Goal: Task Accomplishment & Management: Use online tool/utility

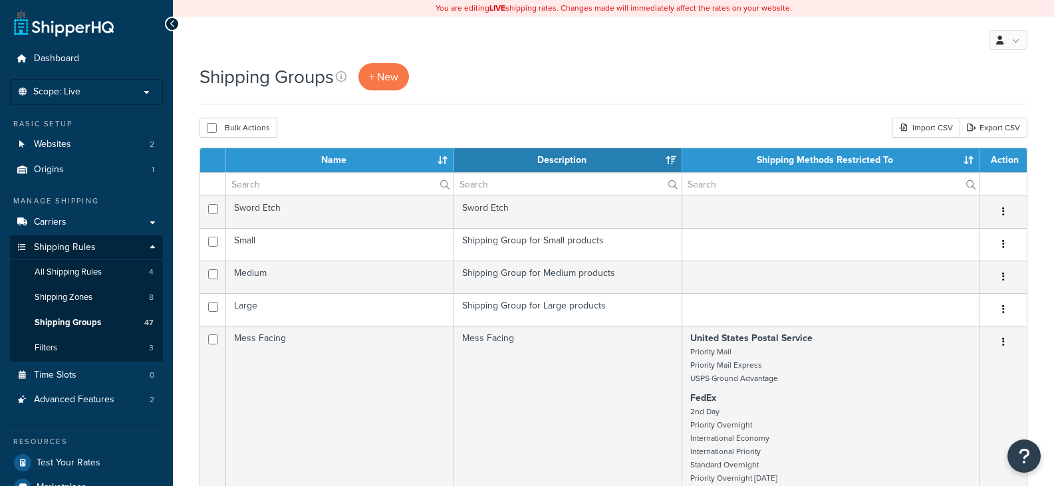
select select "15"
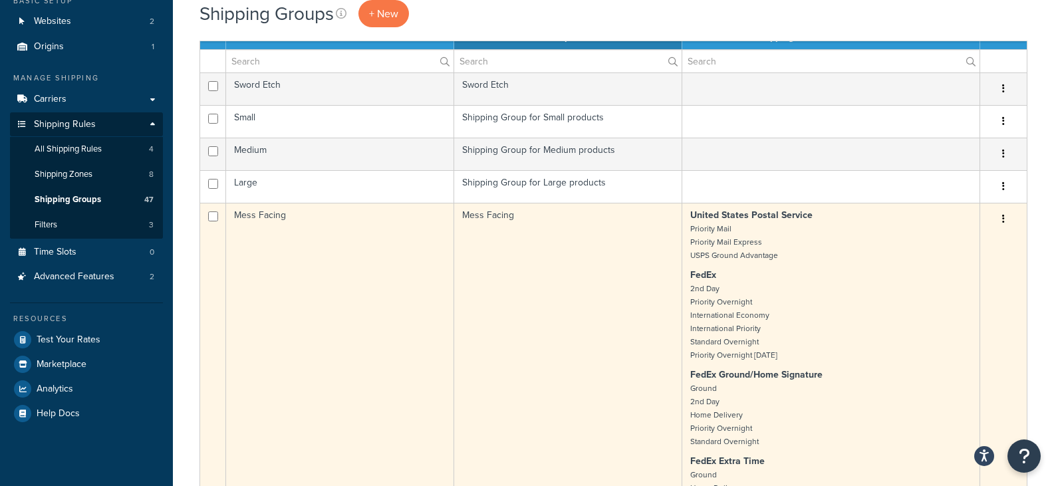
scroll to position [133, 0]
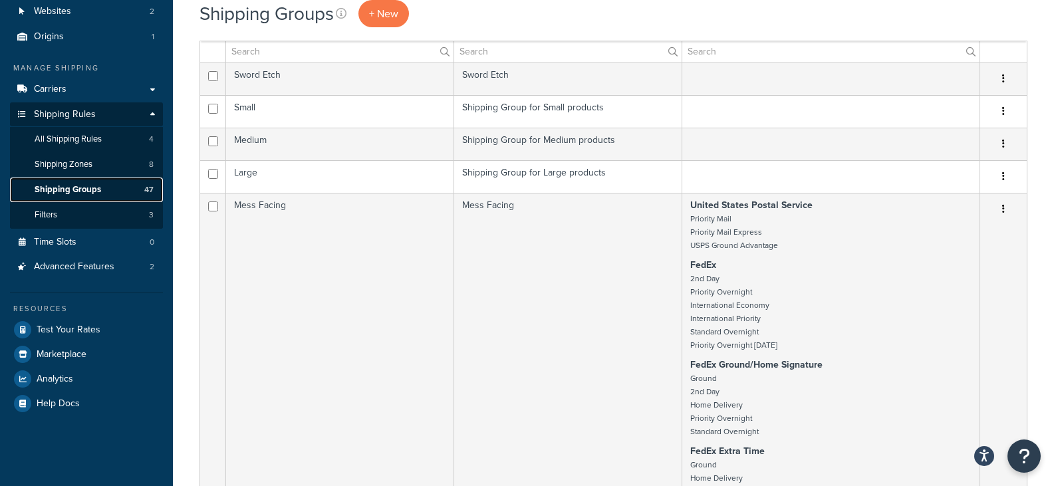
click at [73, 194] on span "Shipping Groups" at bounding box center [68, 189] width 66 height 11
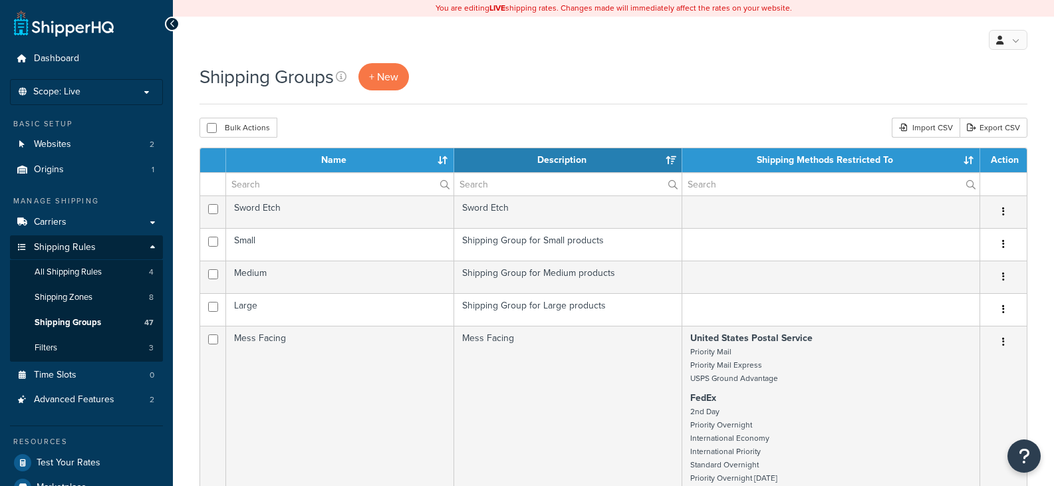
select select "15"
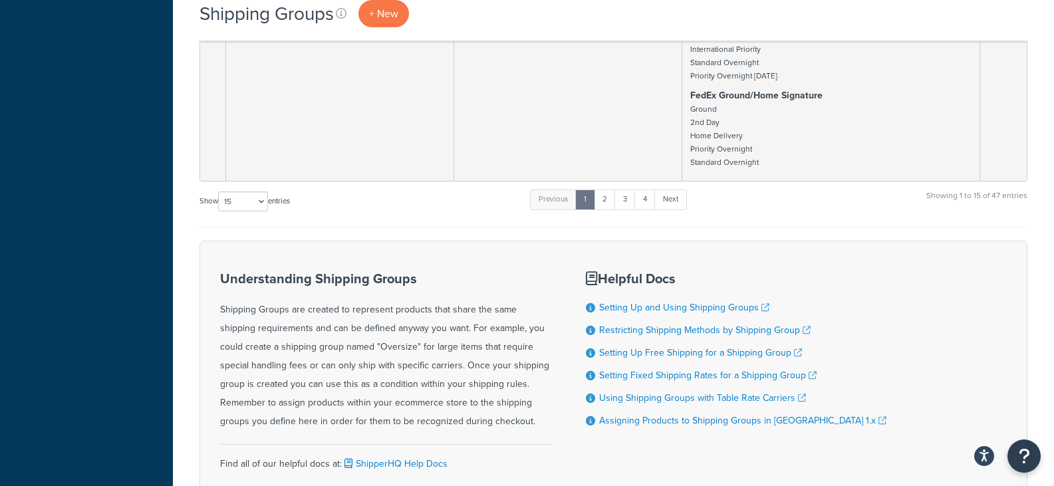
scroll to position [2992, 0]
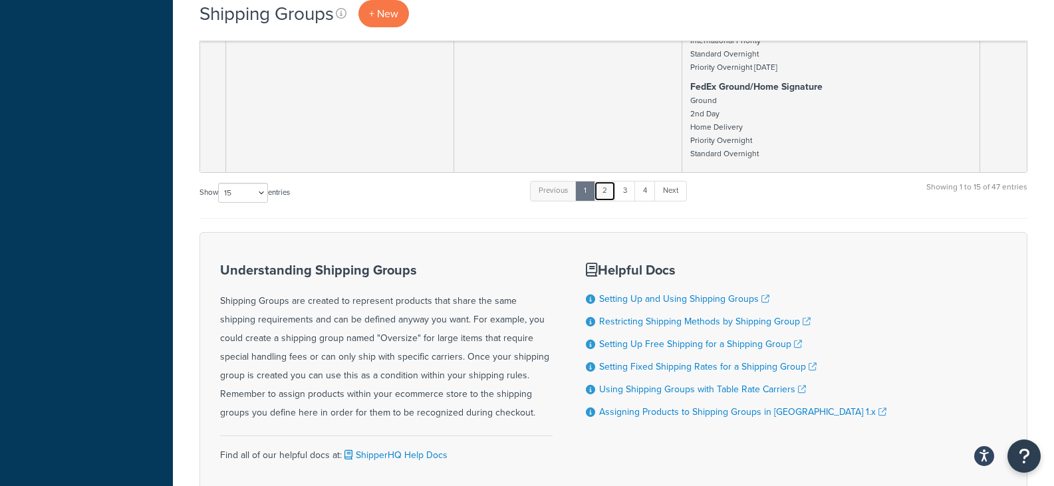
click at [607, 197] on link "2" at bounding box center [605, 191] width 22 height 20
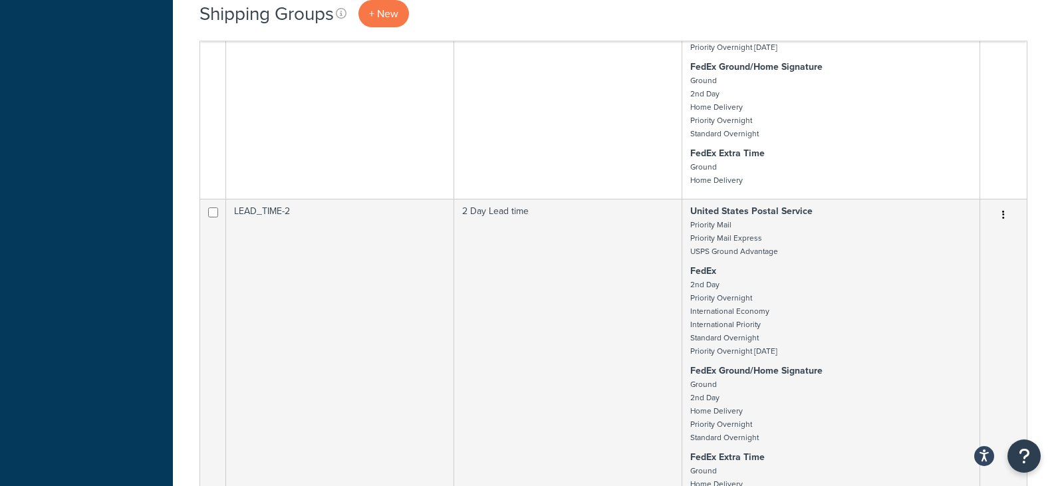
scroll to position [2995, 0]
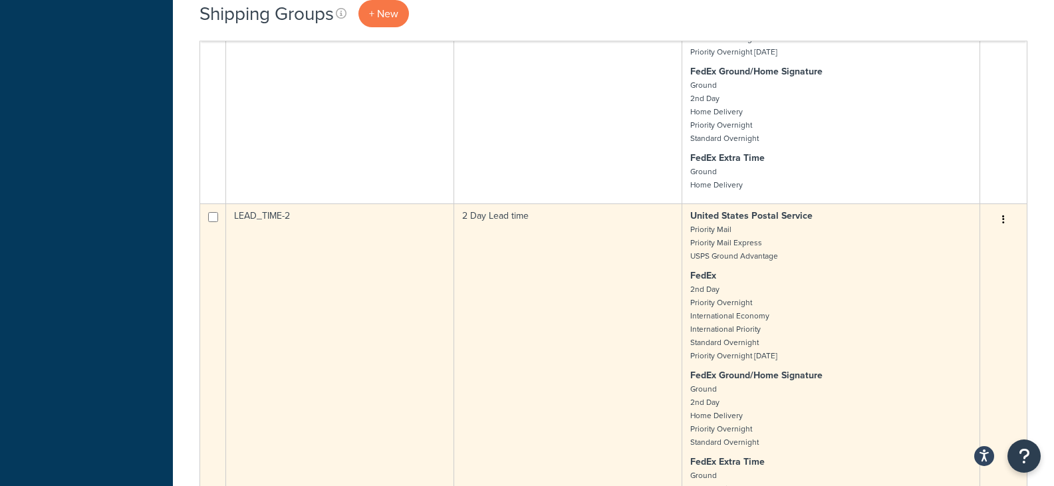
click at [1000, 215] on button "button" at bounding box center [1003, 219] width 19 height 21
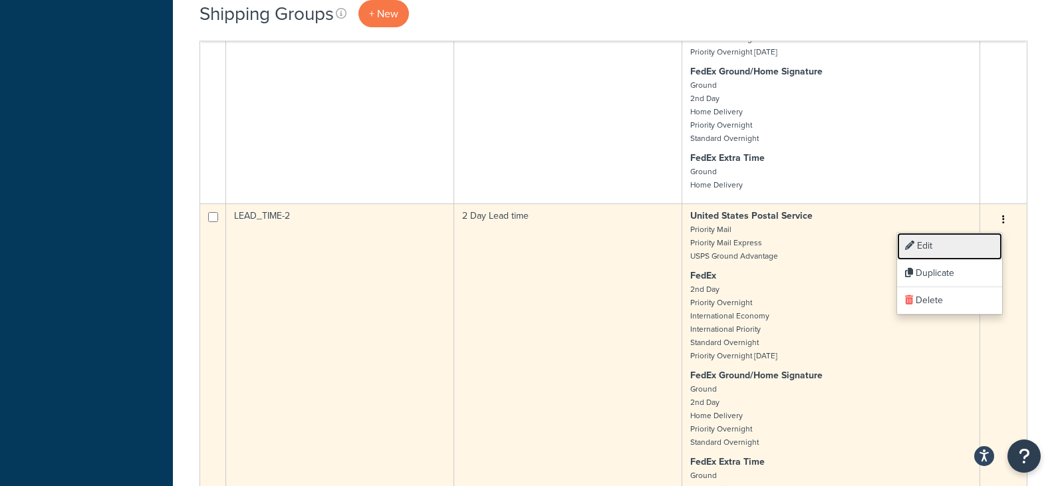
click at [961, 245] on link "Edit" at bounding box center [949, 246] width 105 height 27
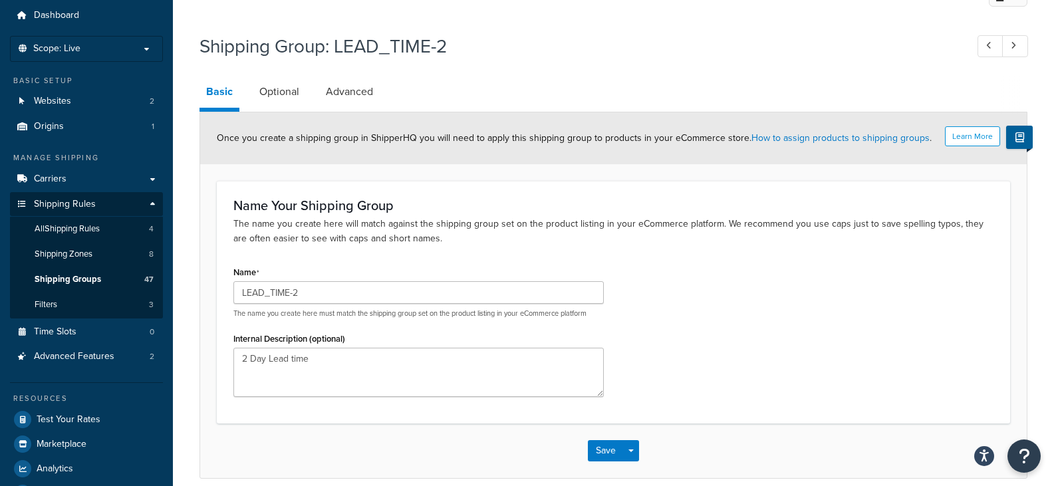
scroll to position [102, 0]
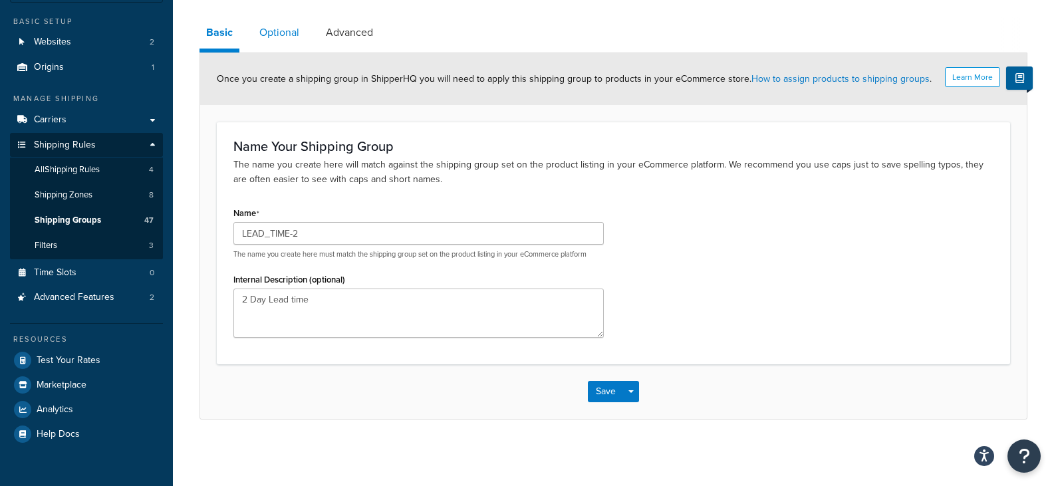
click at [291, 27] on link "Optional" at bounding box center [279, 33] width 53 height 32
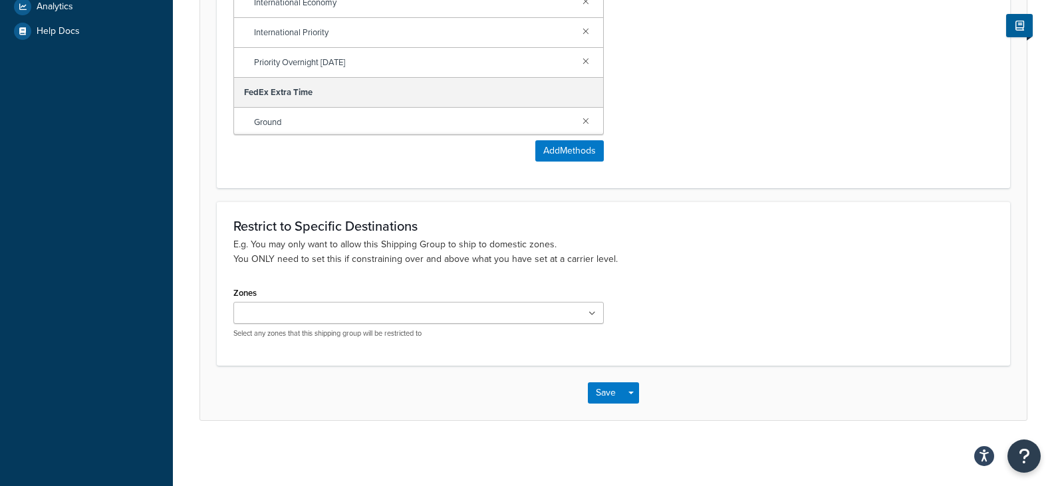
scroll to position [507, 0]
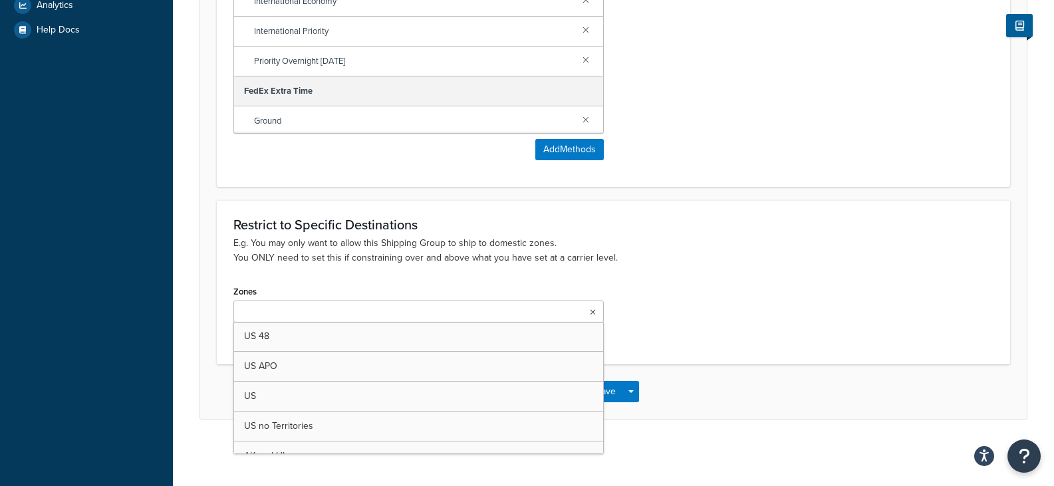
click at [561, 311] on ul at bounding box center [418, 312] width 370 height 22
click at [737, 307] on div "Zones US 48 US APO US US no Territories AK and HI US Territories Fort Hood US P…" at bounding box center [613, 314] width 780 height 65
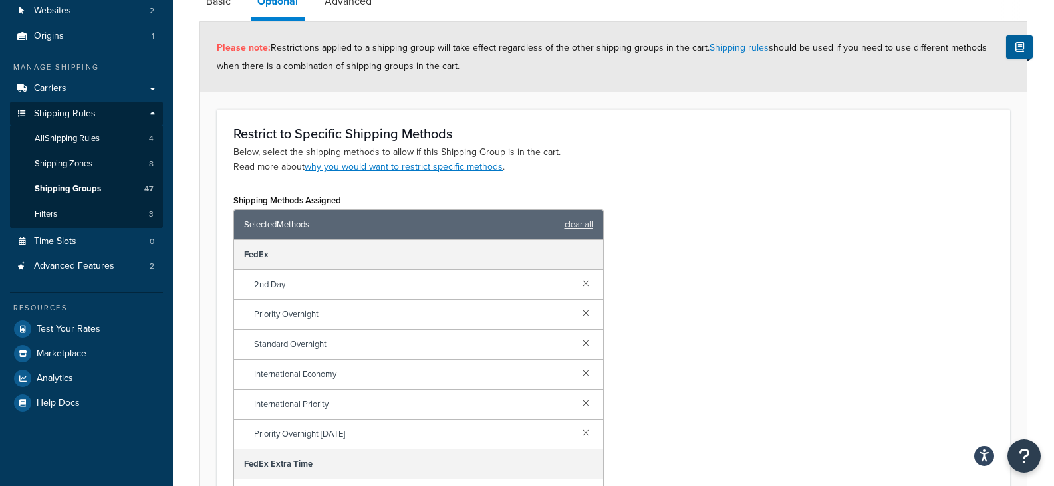
scroll to position [0, 0]
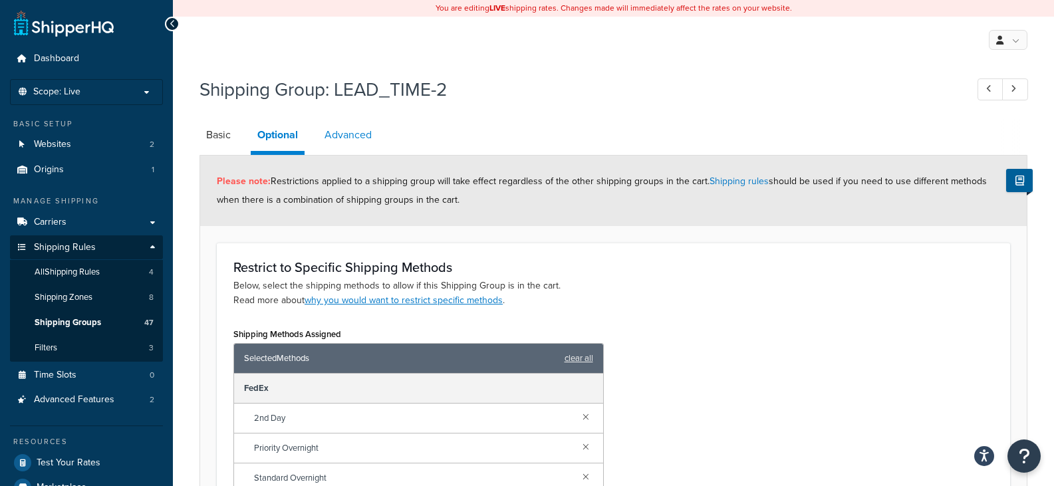
click at [364, 131] on link "Advanced" at bounding box center [348, 135] width 61 height 32
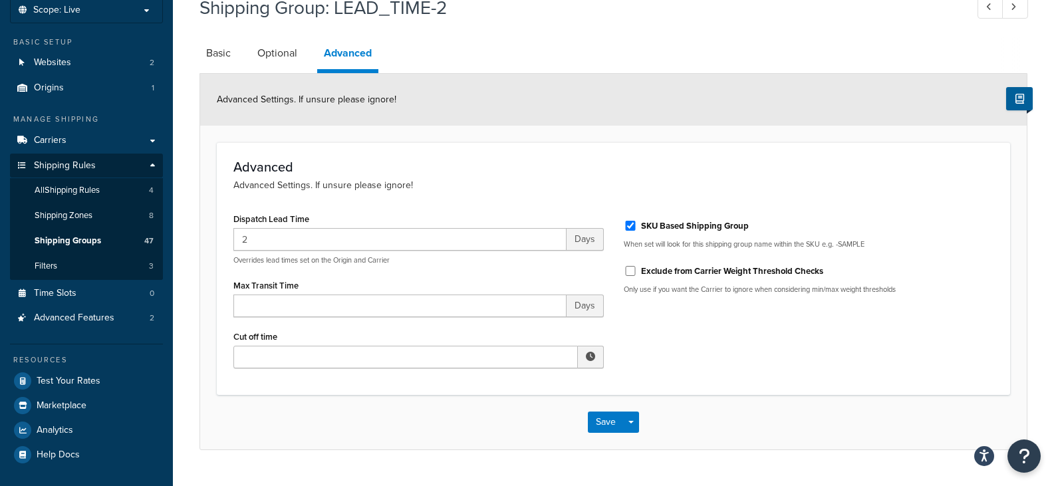
scroll to position [112, 0]
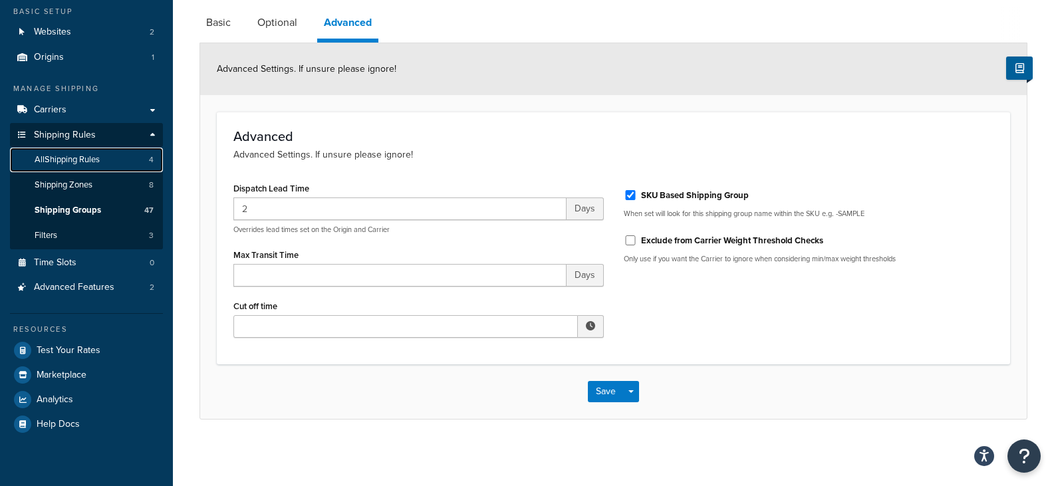
click at [98, 156] on span "All Shipping Rules" at bounding box center [67, 159] width 65 height 11
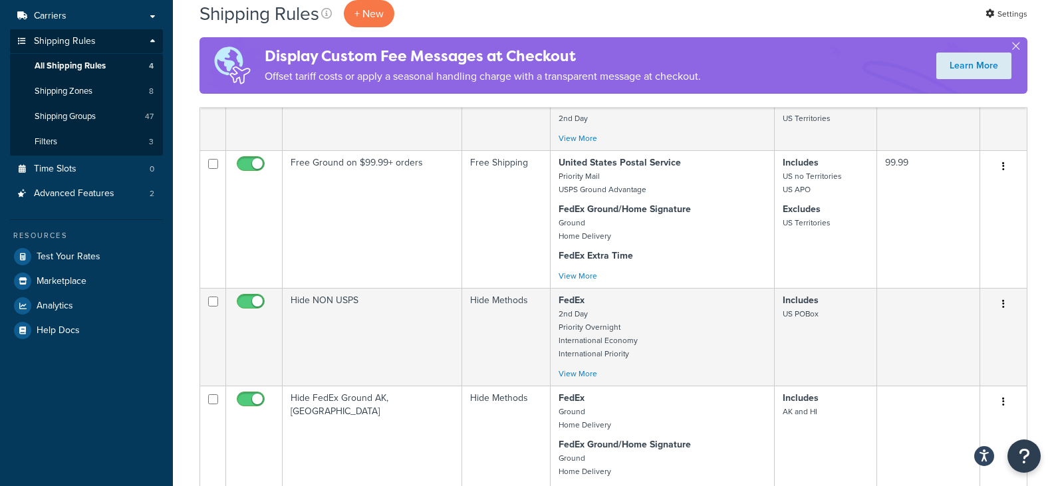
scroll to position [144, 0]
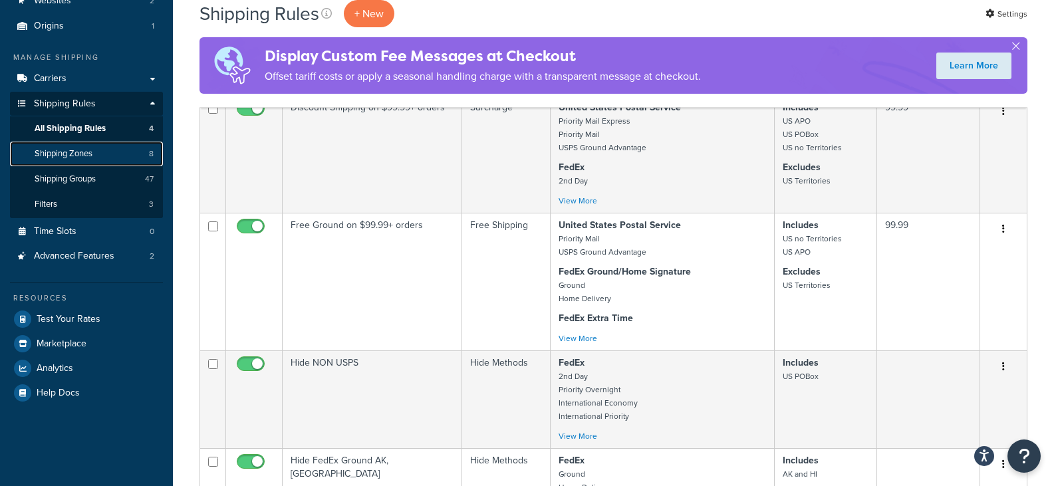
click at [45, 149] on span "Shipping Zones" at bounding box center [64, 153] width 58 height 11
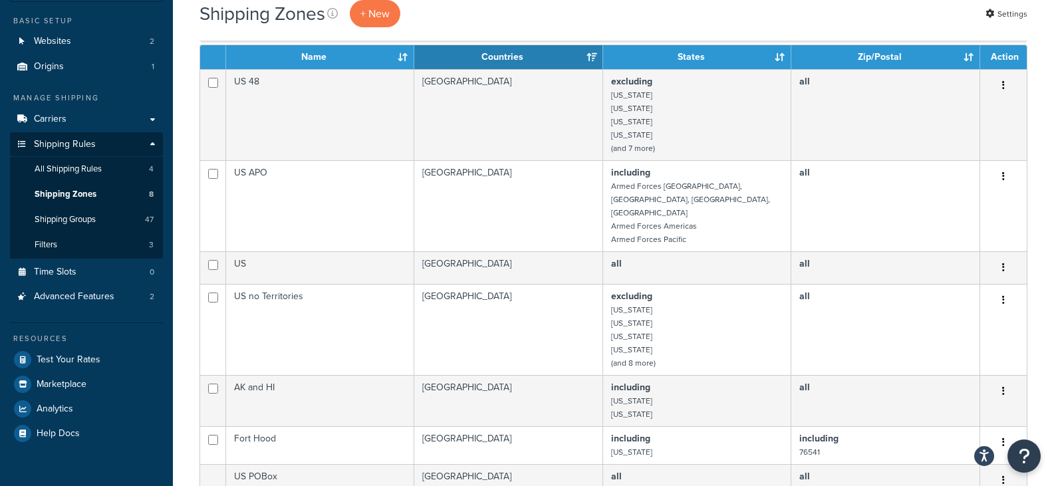
scroll to position [133, 0]
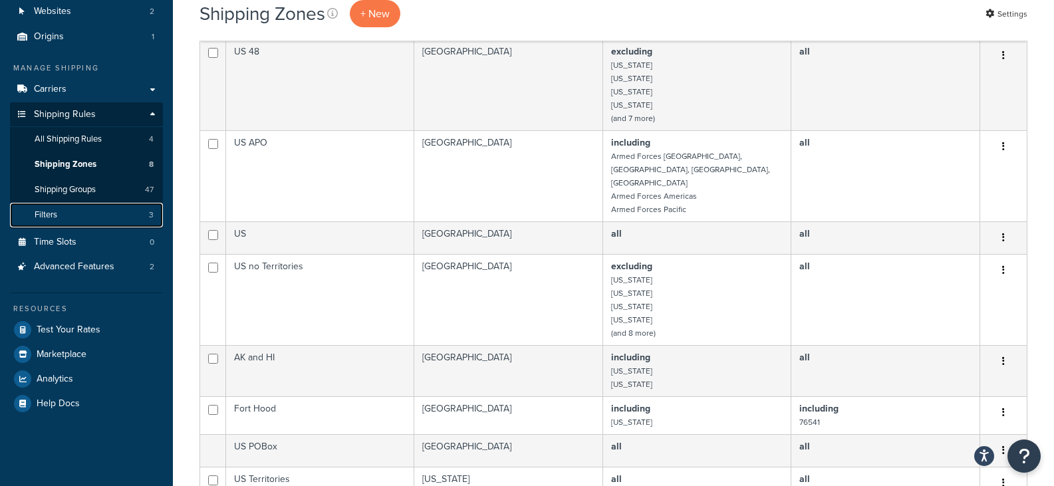
drag, startPoint x: 78, startPoint y: 220, endPoint x: 61, endPoint y: 222, distance: 16.7
click at [78, 220] on link "Filters 3" at bounding box center [86, 215] width 153 height 25
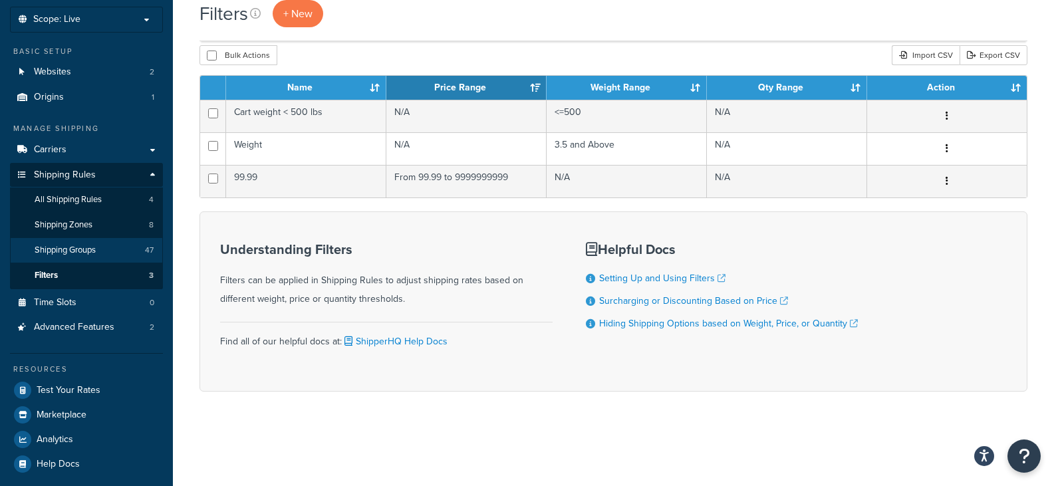
scroll to position [79, 0]
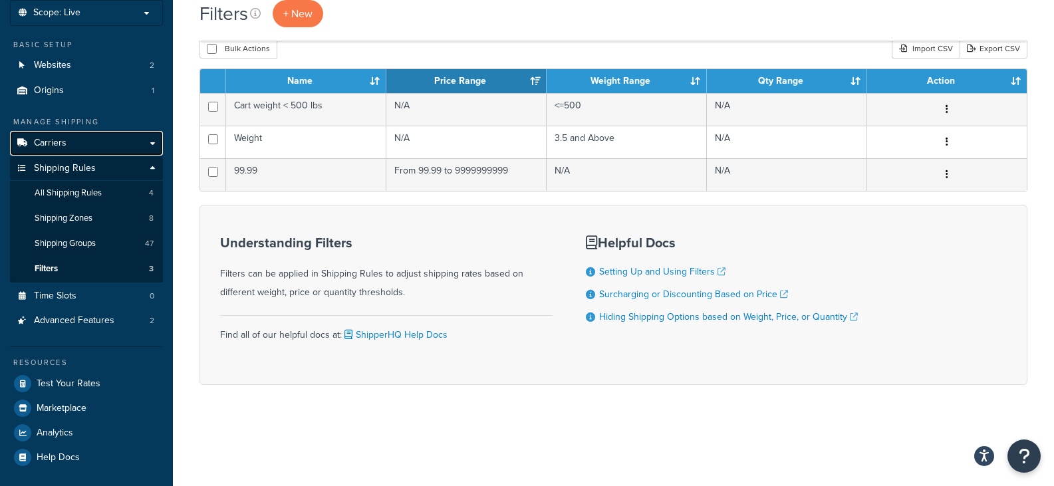
click at [156, 142] on link "Carriers" at bounding box center [86, 143] width 153 height 25
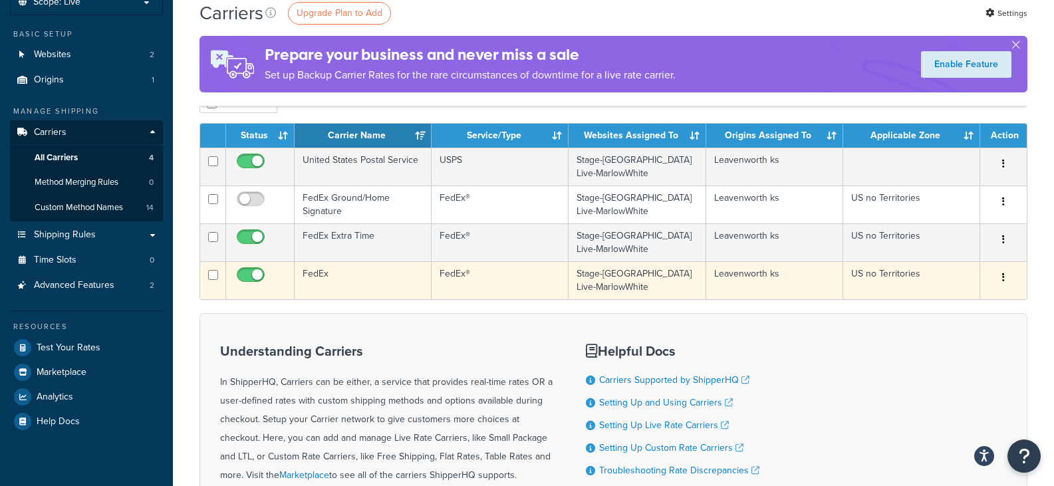
scroll to position [66, 0]
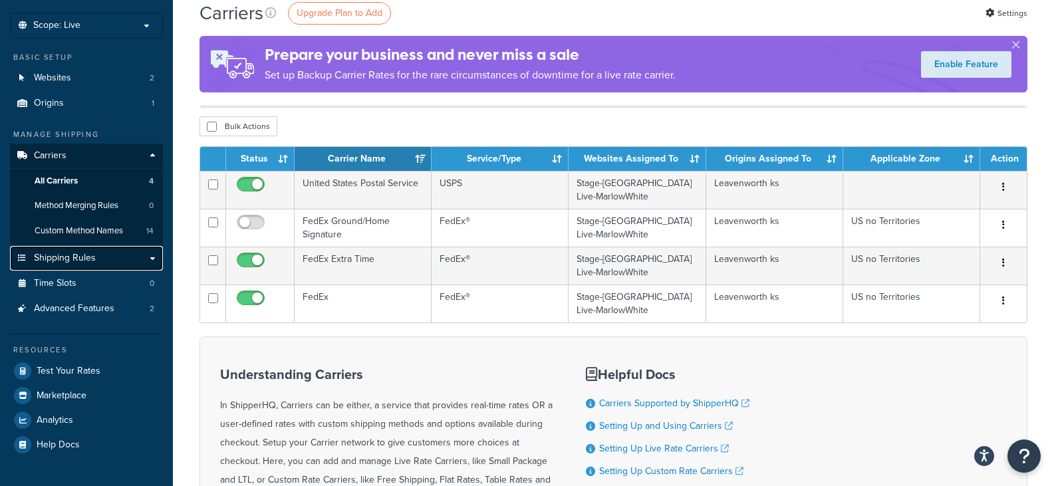
click at [150, 259] on link "Shipping Rules" at bounding box center [86, 258] width 153 height 25
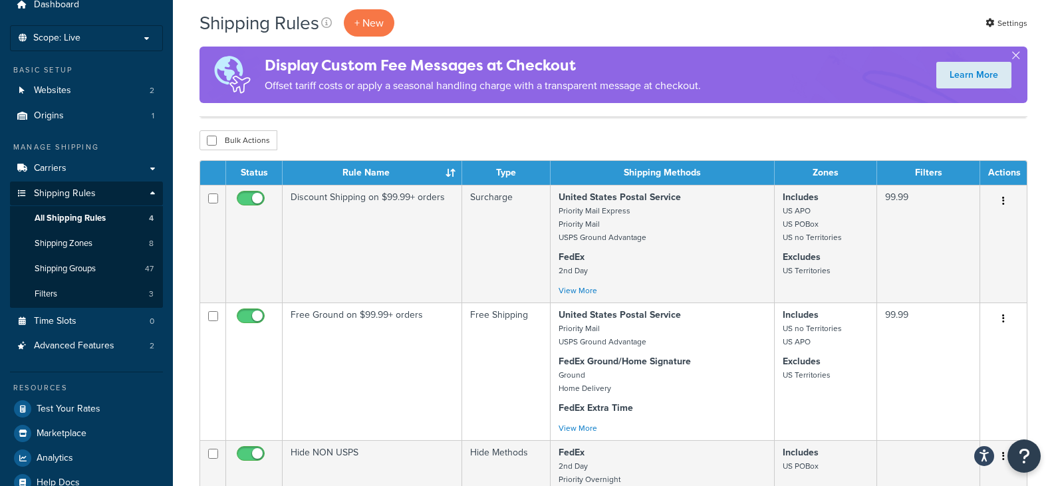
scroll to position [133, 0]
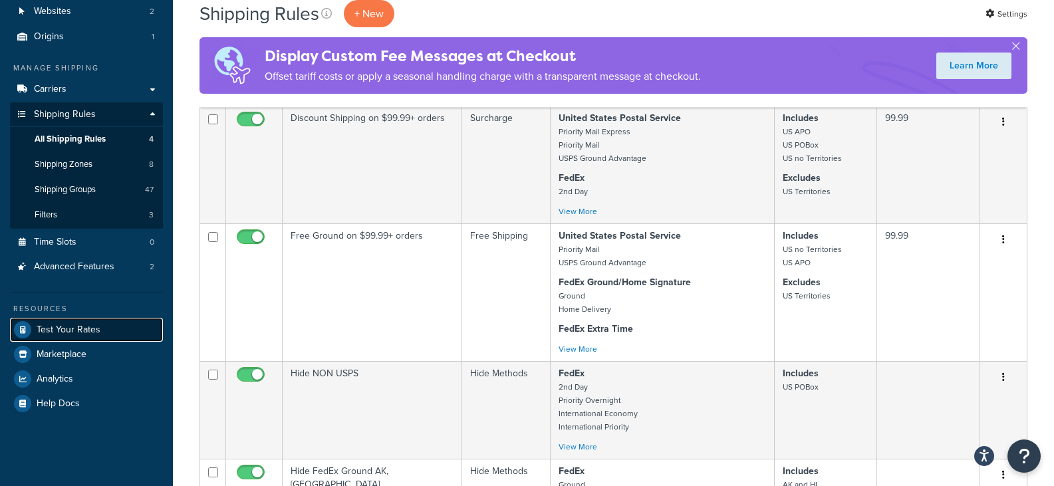
click at [66, 330] on span "Test Your Rates" at bounding box center [69, 330] width 64 height 11
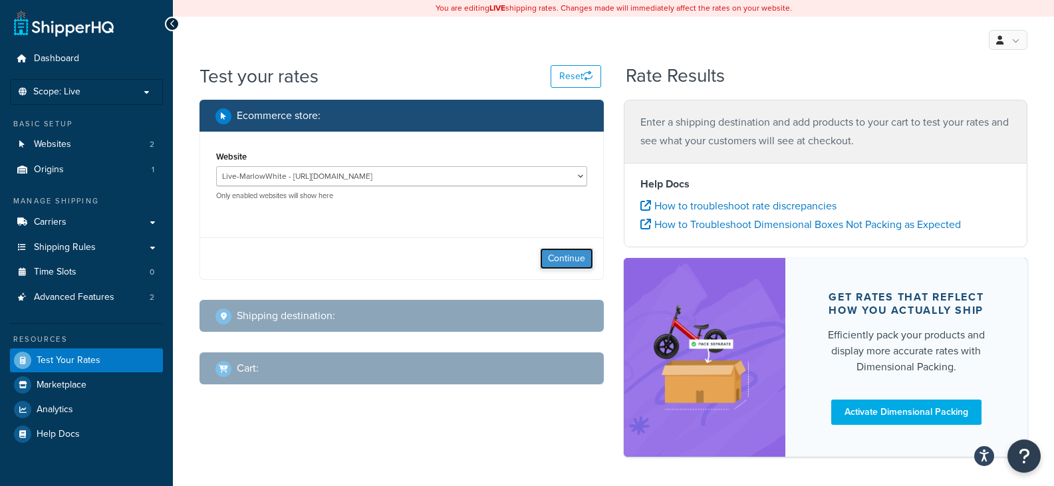
click at [584, 255] on button "Continue" at bounding box center [566, 258] width 53 height 21
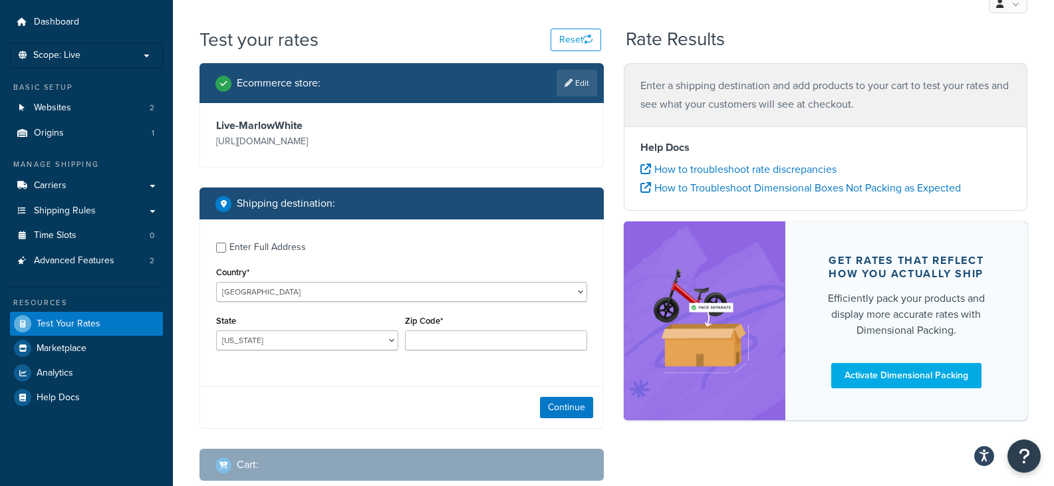
scroll to position [66, 0]
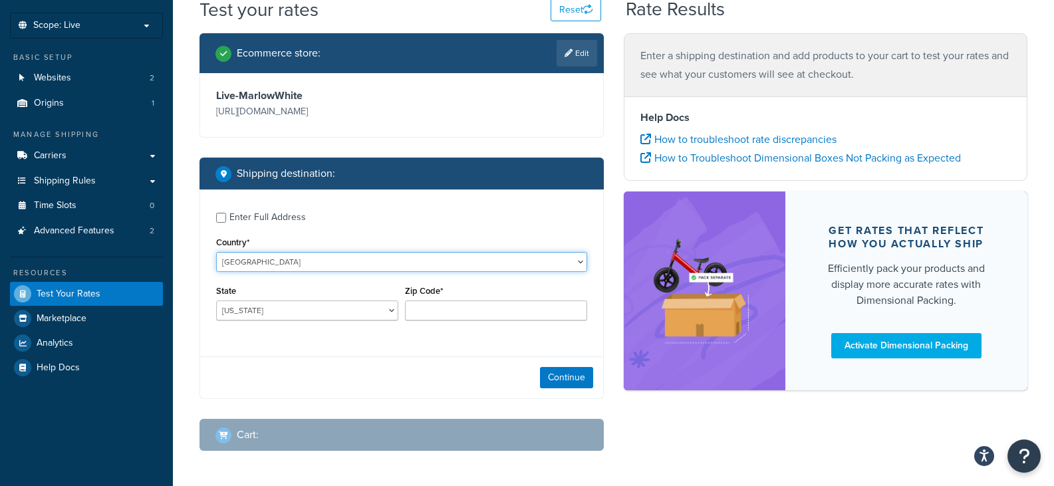
drag, startPoint x: 293, startPoint y: 261, endPoint x: 286, endPoint y: 261, distance: 7.3
click at [293, 261] on select "United States United Kingdom Afghanistan Åland Islands Albania Algeria American…" at bounding box center [401, 262] width 371 height 20
click at [216, 252] on select "United States United Kingdom Afghanistan Åland Islands Albania Algeria American…" at bounding box center [401, 262] width 371 height 20
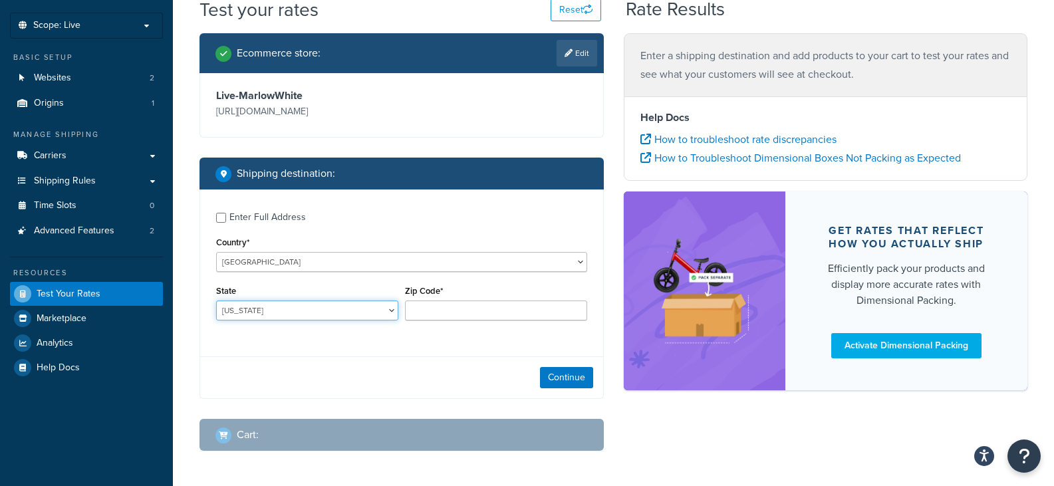
click at [285, 307] on select "Alabama Alaska American Samoa Arizona Arkansas Armed Forces Americas Armed Forc…" at bounding box center [307, 311] width 182 height 20
click at [301, 305] on select "Alabama Alaska American Samoa Arizona Arkansas Armed Forces Americas Armed Forc…" at bounding box center [307, 311] width 182 height 20
select select "GA"
click at [216, 301] on select "Alabama Alaska American Samoa Arizona Arkansas Armed Forces Americas Armed Forc…" at bounding box center [307, 311] width 182 height 20
click at [445, 313] on input "Zip Code*" at bounding box center [496, 311] width 182 height 20
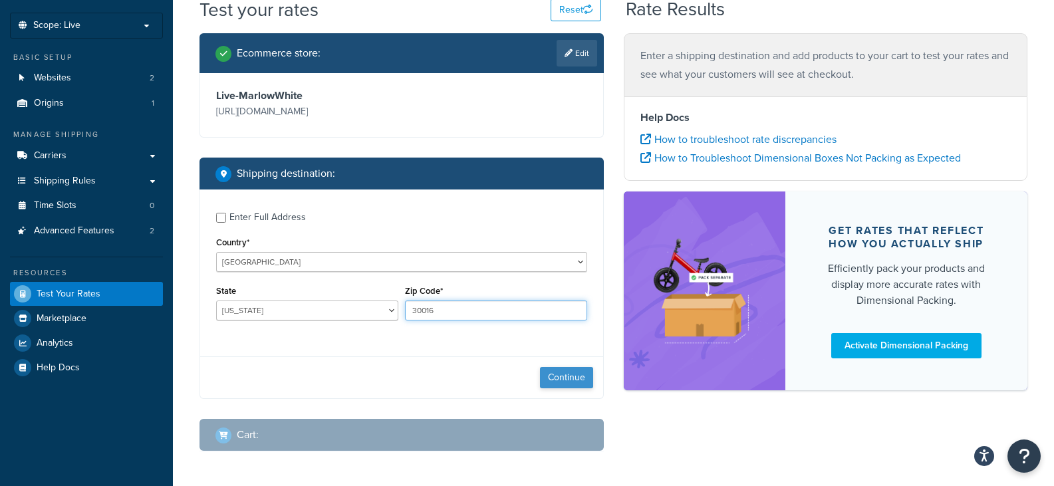
type input "30016"
click at [551, 370] on button "Continue" at bounding box center [566, 377] width 53 height 21
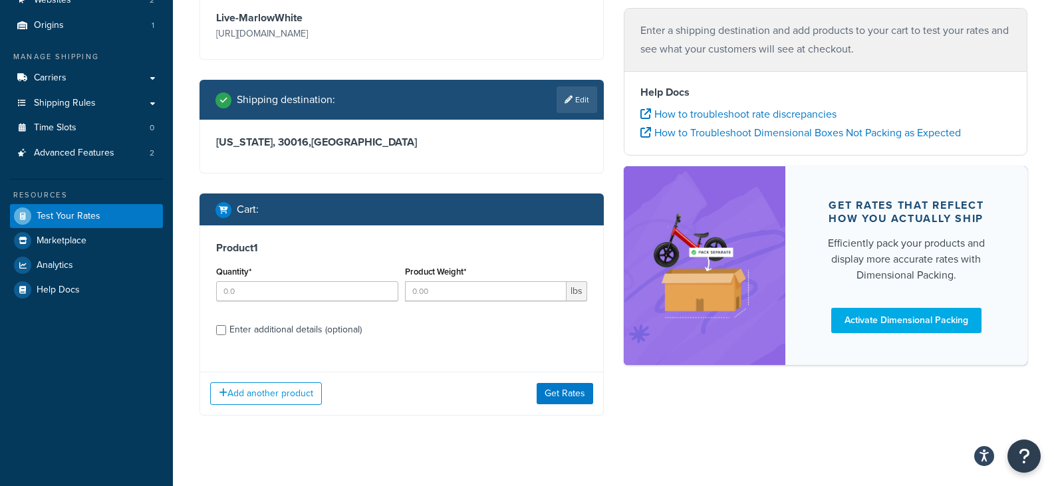
scroll to position [160, 0]
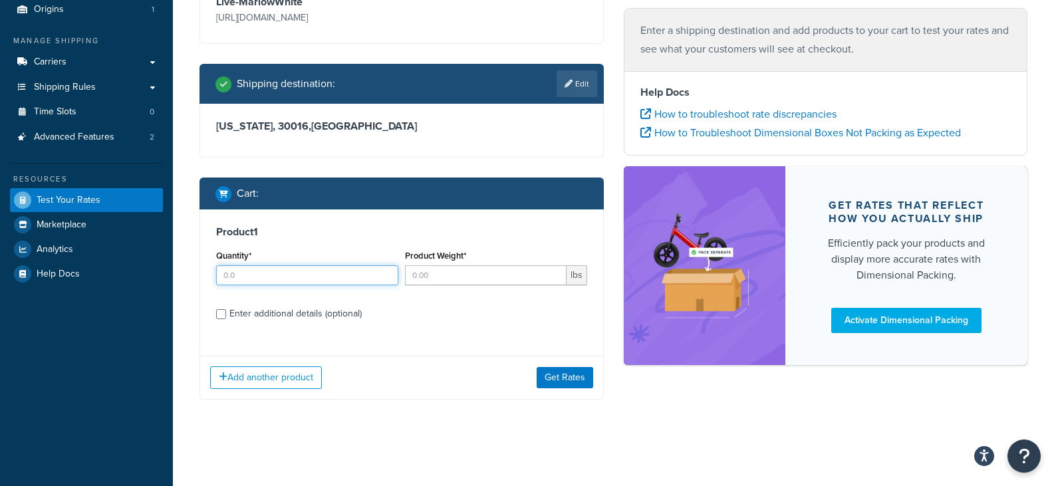
click at [274, 280] on input "Quantity*" at bounding box center [307, 275] width 182 height 20
type input "1"
click at [426, 277] on input "Product Weight*" at bounding box center [486, 275] width 162 height 20
drag, startPoint x: 402, startPoint y: 275, endPoint x: 332, endPoint y: 277, distance: 70.5
click at [388, 275] on div "Quantity* 1 Product Weight* lbs" at bounding box center [402, 271] width 378 height 49
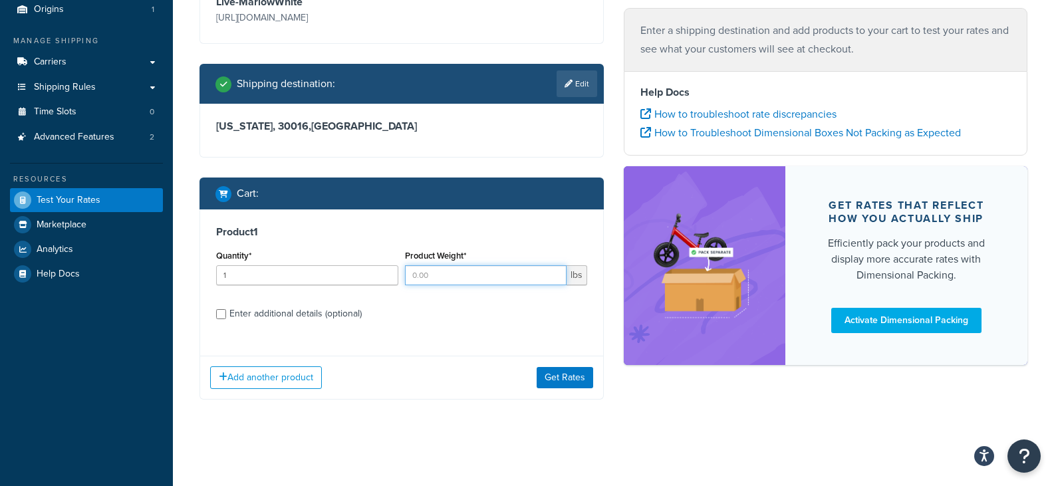
click at [440, 277] on input "Product Weight*" at bounding box center [486, 275] width 162 height 20
type input "3"
click at [222, 318] on input "Enter additional details (optional)" at bounding box center [221, 314] width 10 height 10
checkbox input "true"
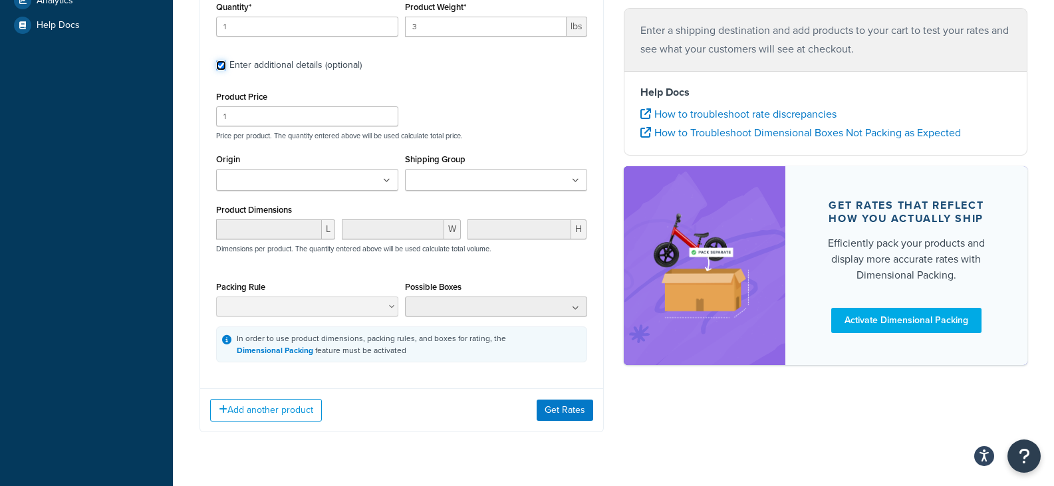
scroll to position [410, 0]
drag, startPoint x: 232, startPoint y: 114, endPoint x: 182, endPoint y: 116, distance: 50.6
click at [198, 114] on div "Ecommerce store : Edit Live-MarlowWhite https://www.marlowwhite.com/ Shipping d…" at bounding box center [402, 70] width 424 height 761
type input "400"
click at [296, 178] on input "Origin" at bounding box center [279, 180] width 118 height 15
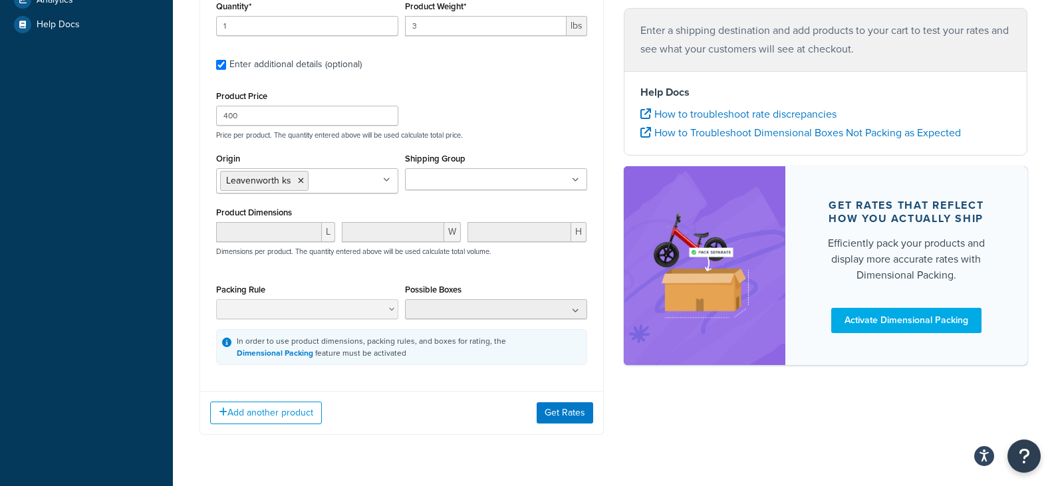
click at [491, 174] on input "Shipping Group" at bounding box center [468, 180] width 118 height 15
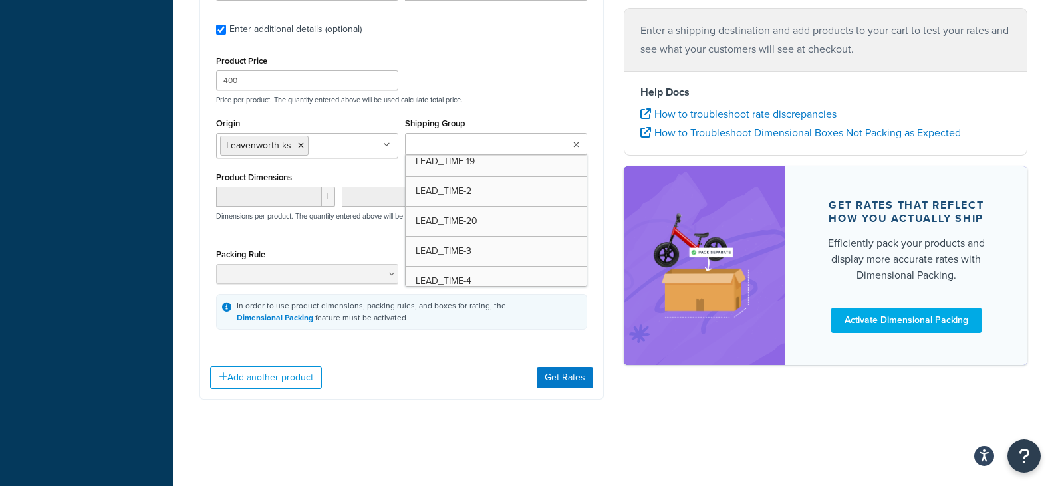
scroll to position [912, 0]
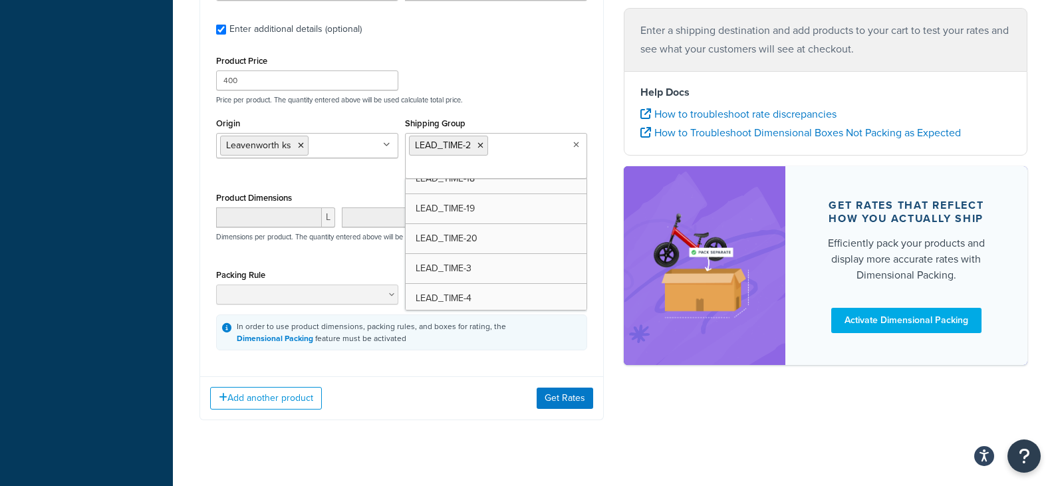
click at [330, 193] on div "Product Dimensions L W H Dimensions per product. The quantity entered above wil…" at bounding box center [401, 222] width 371 height 67
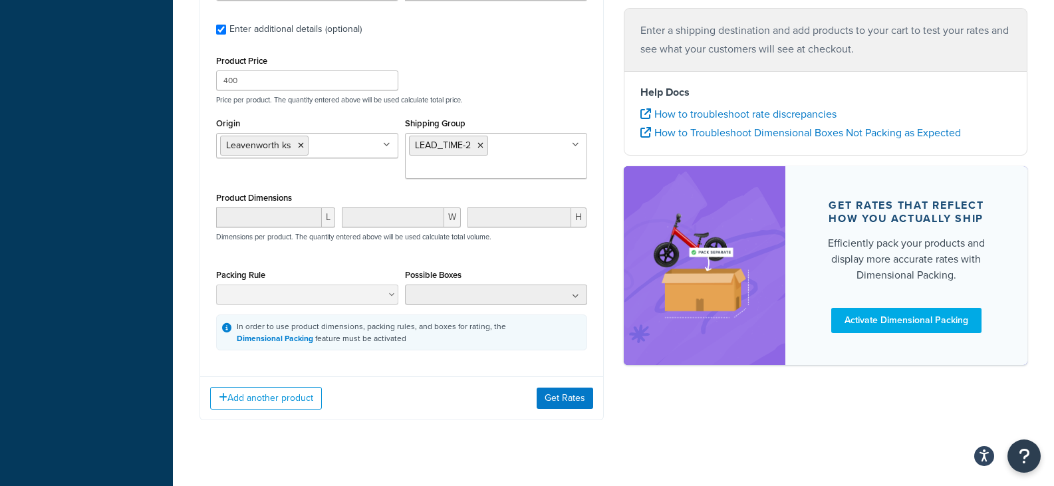
scroll to position [465, 0]
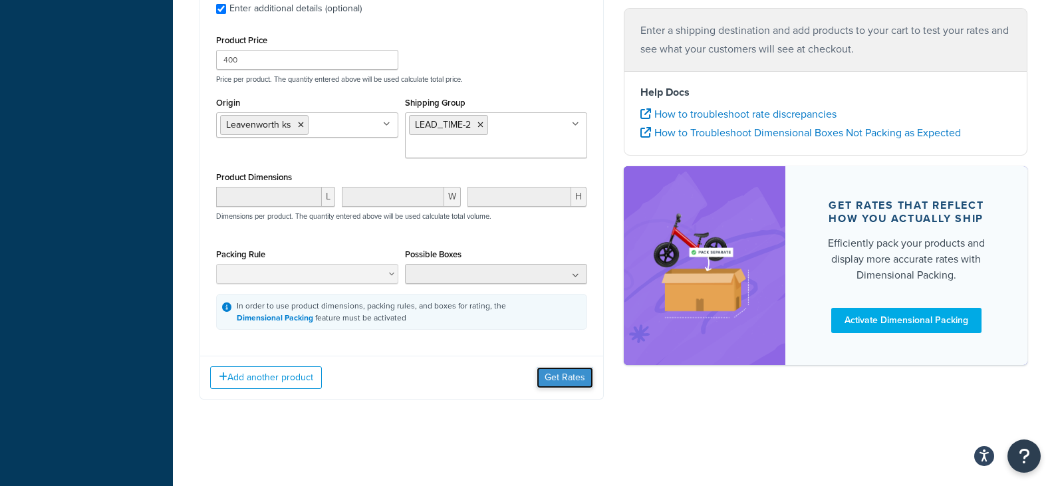
click at [543, 377] on button "Get Rates" at bounding box center [565, 377] width 57 height 21
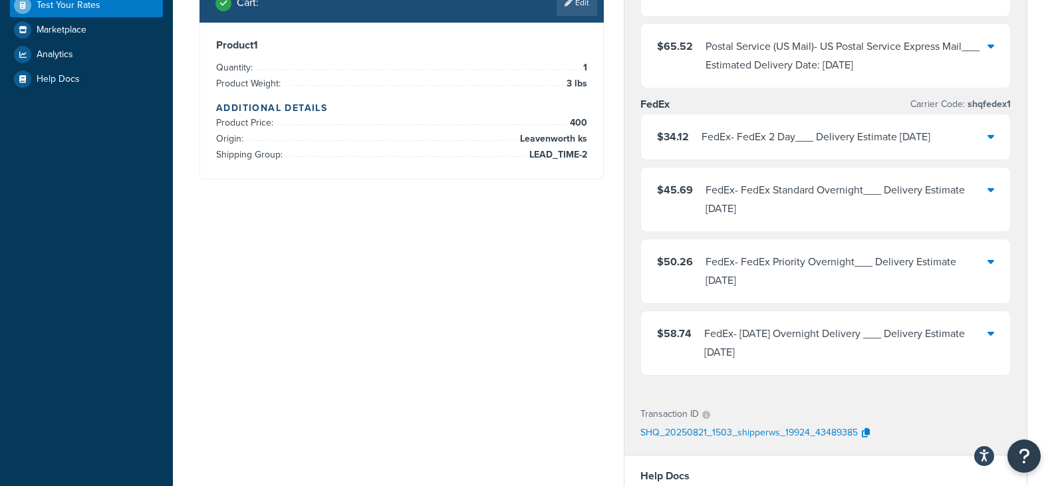
scroll to position [0, 0]
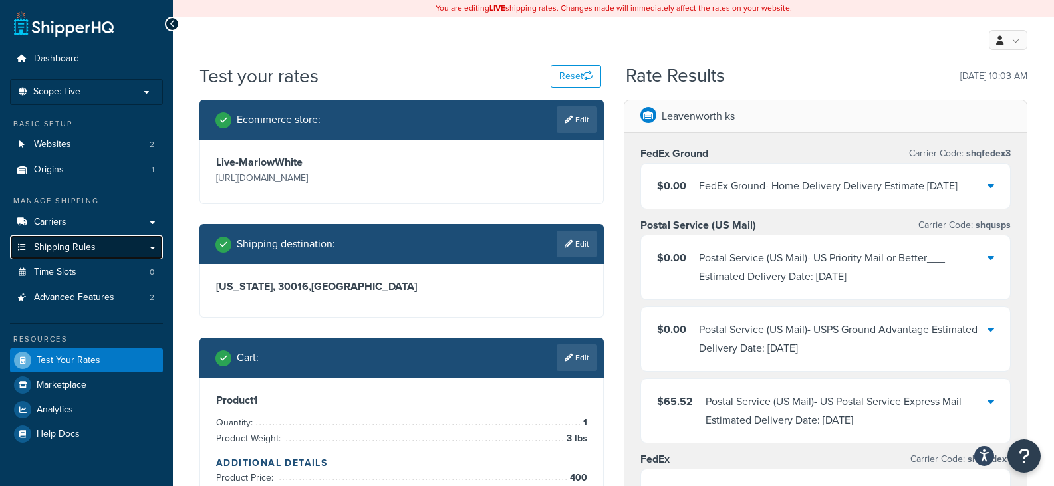
click at [62, 251] on span "Shipping Rules" at bounding box center [65, 247] width 62 height 11
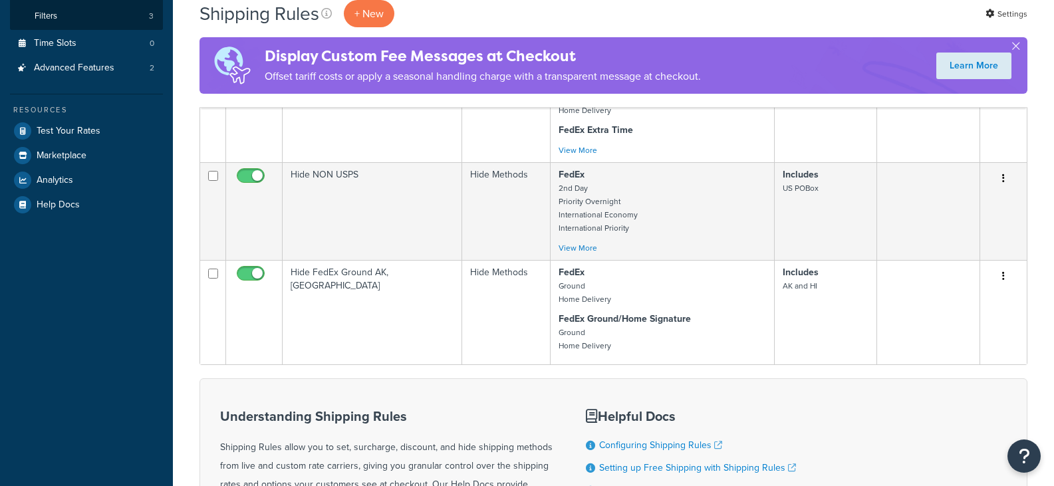
scroll to position [332, 0]
click at [44, 139] on link "Test Your Rates" at bounding box center [86, 130] width 153 height 24
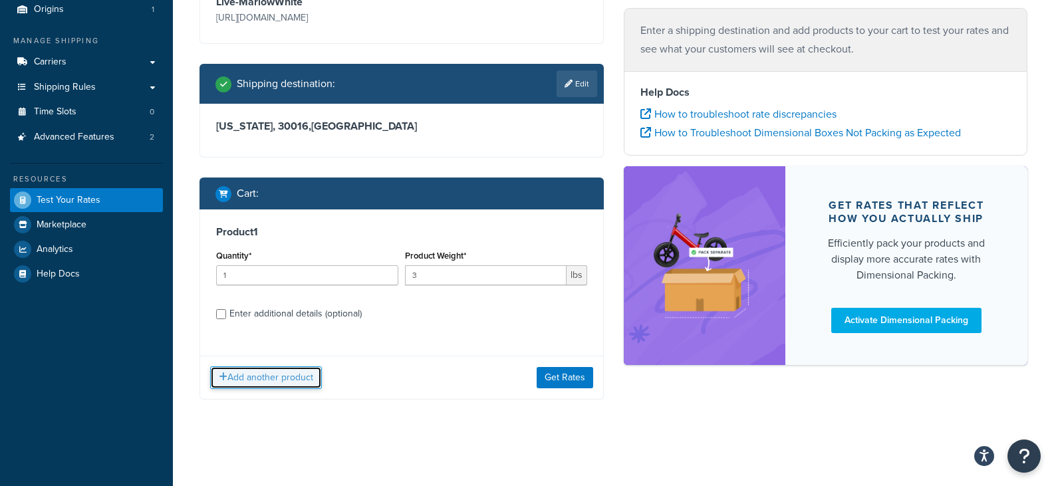
click at [276, 380] on button "Add another product" at bounding box center [266, 377] width 112 height 23
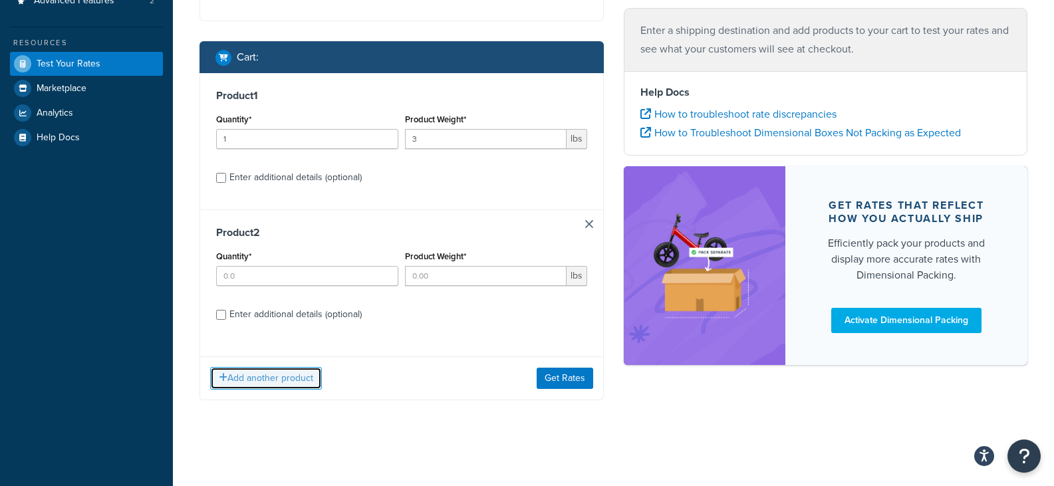
scroll to position [297, 0]
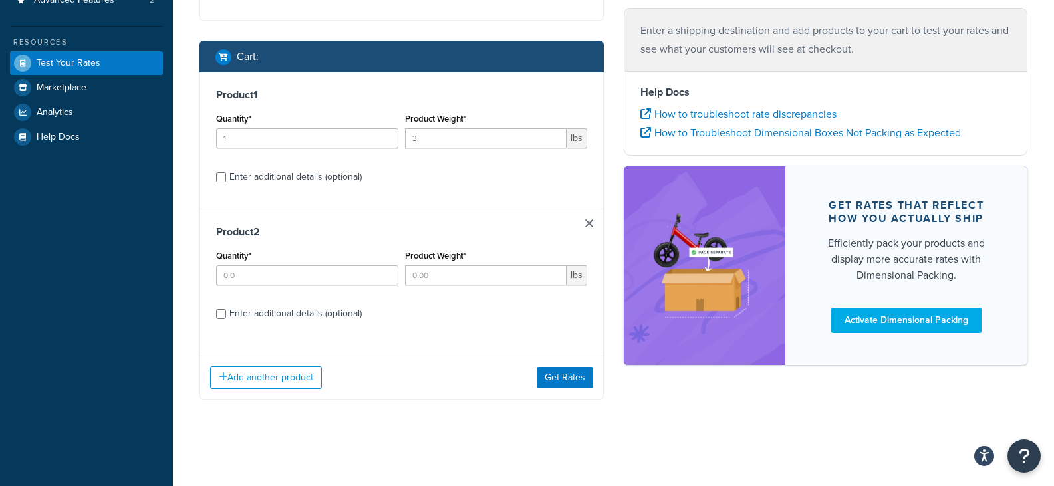
click at [231, 316] on div "Enter additional details (optional)" at bounding box center [295, 314] width 132 height 19
click at [226, 316] on input "Enter additional details (optional)" at bounding box center [221, 314] width 10 height 10
checkbox input "true"
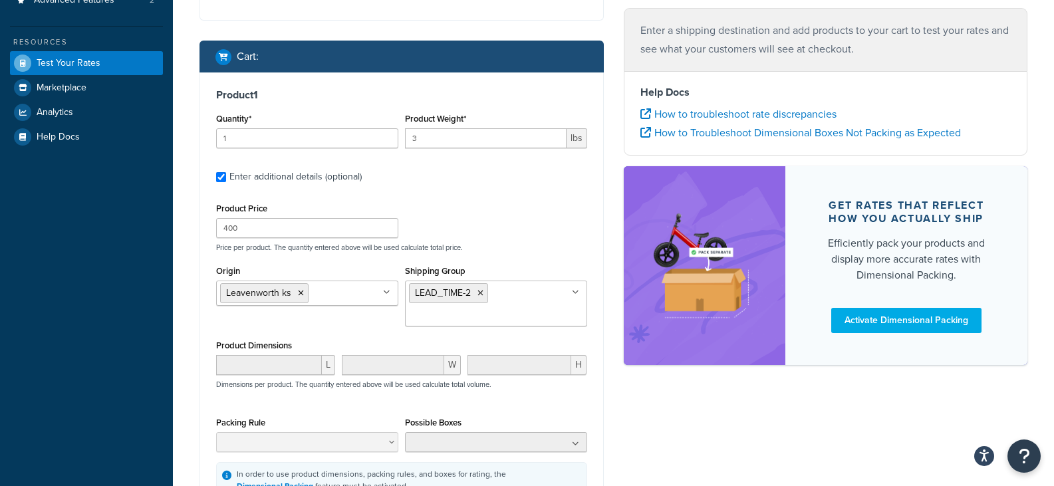
checkbox input "true"
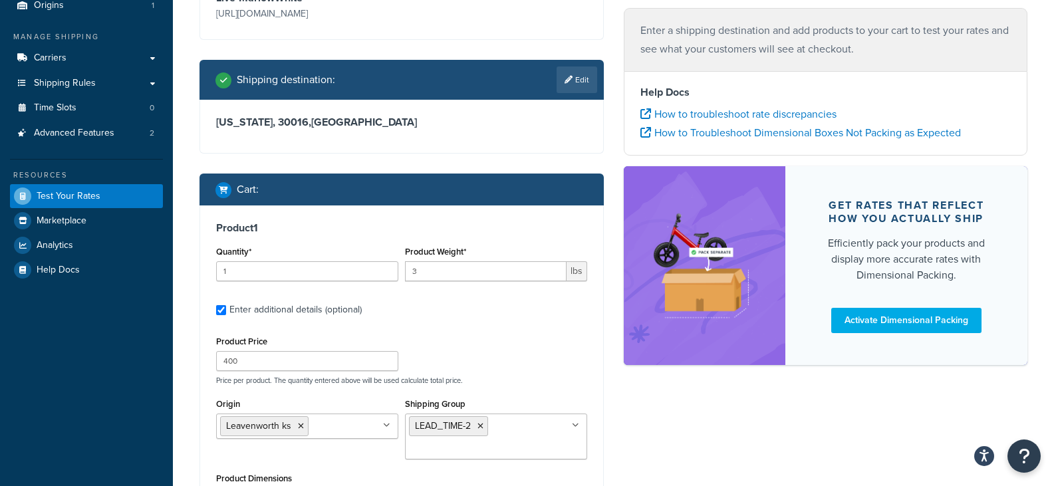
scroll to position [231, 0]
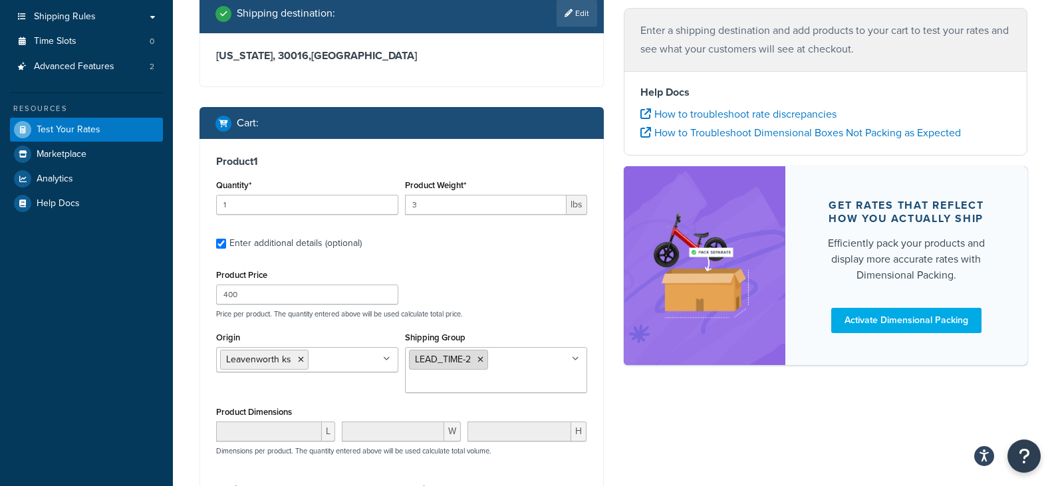
drag, startPoint x: 469, startPoint y: 361, endPoint x: 424, endPoint y: 360, distance: 45.9
click at [424, 360] on span "LEAD_TIME-2" at bounding box center [443, 359] width 56 height 14
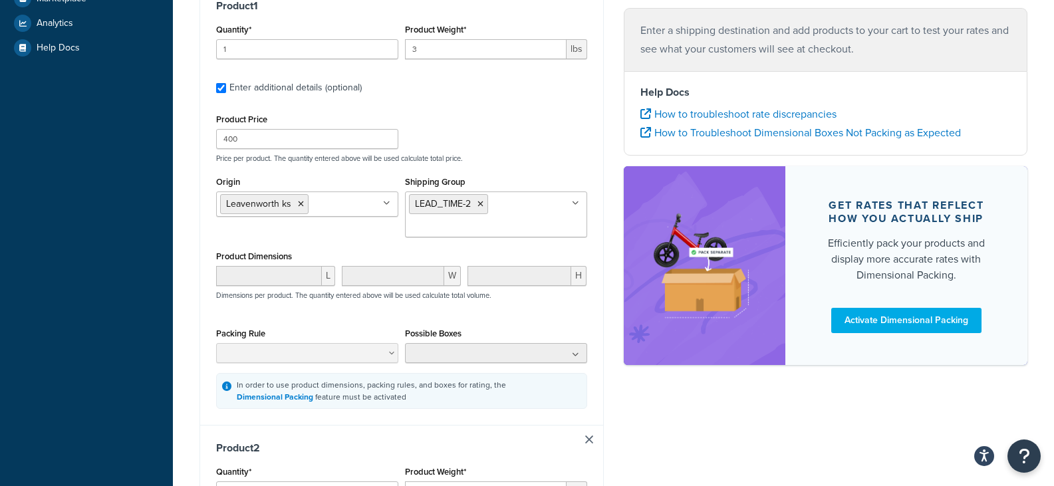
scroll to position [430, 0]
